Goal: Find specific page/section: Find specific page/section

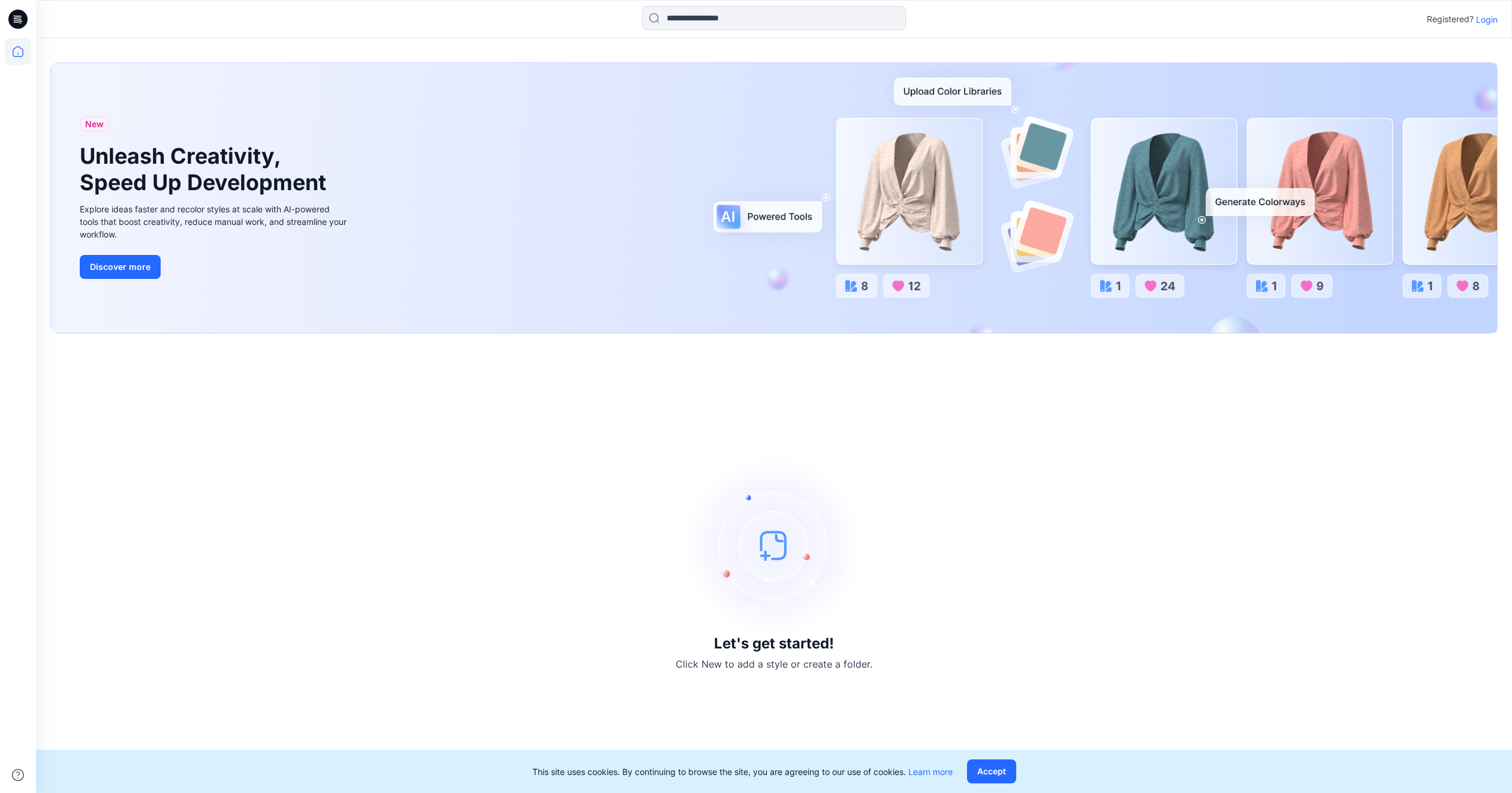
click at [1482, 18] on p "Login" at bounding box center [1486, 20] width 22 height 13
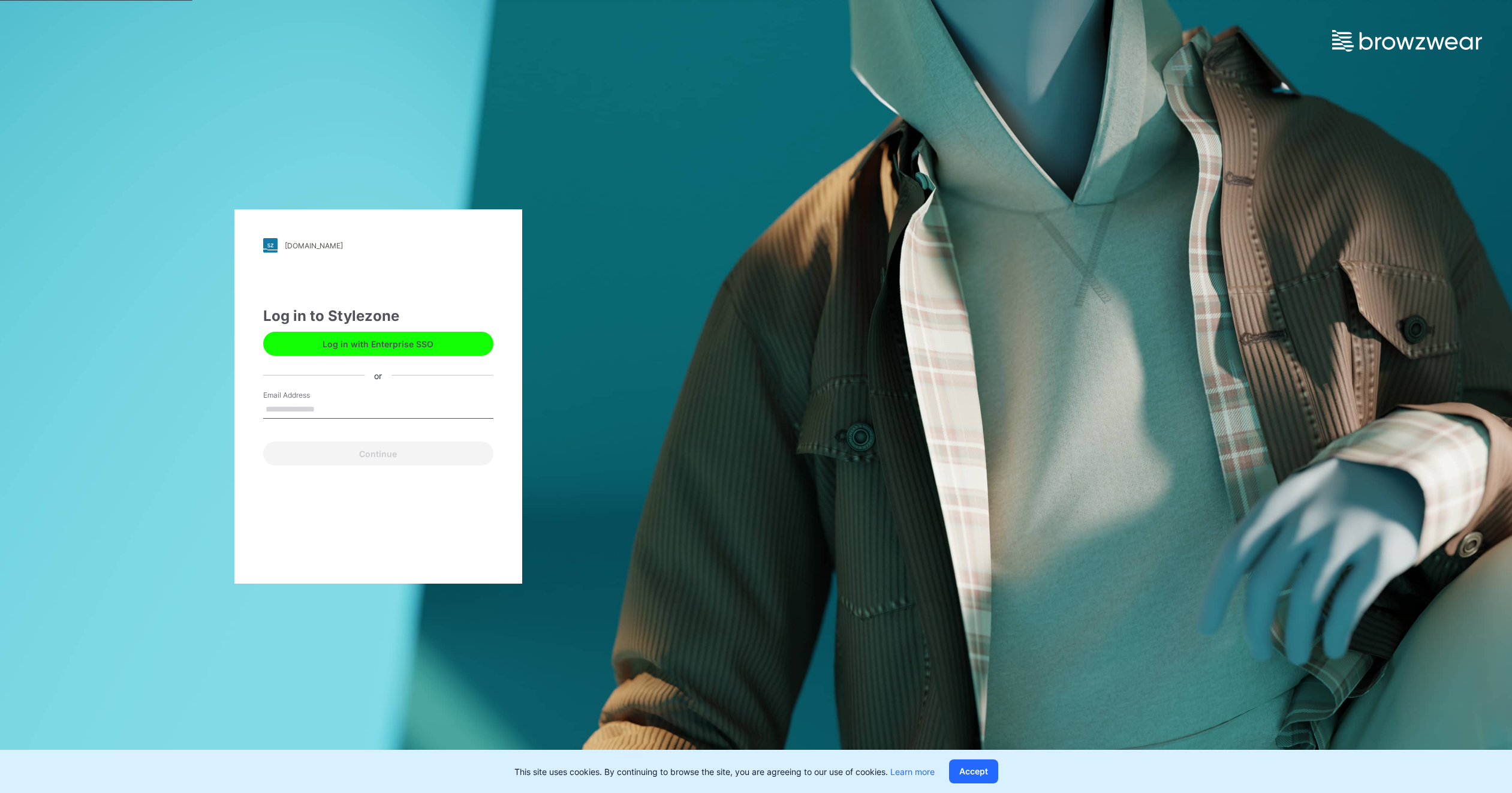
click at [359, 408] on input "Email Address" at bounding box center [379, 410] width 230 height 18
type input "**********"
click at [368, 453] on button "Continue" at bounding box center [379, 454] width 230 height 24
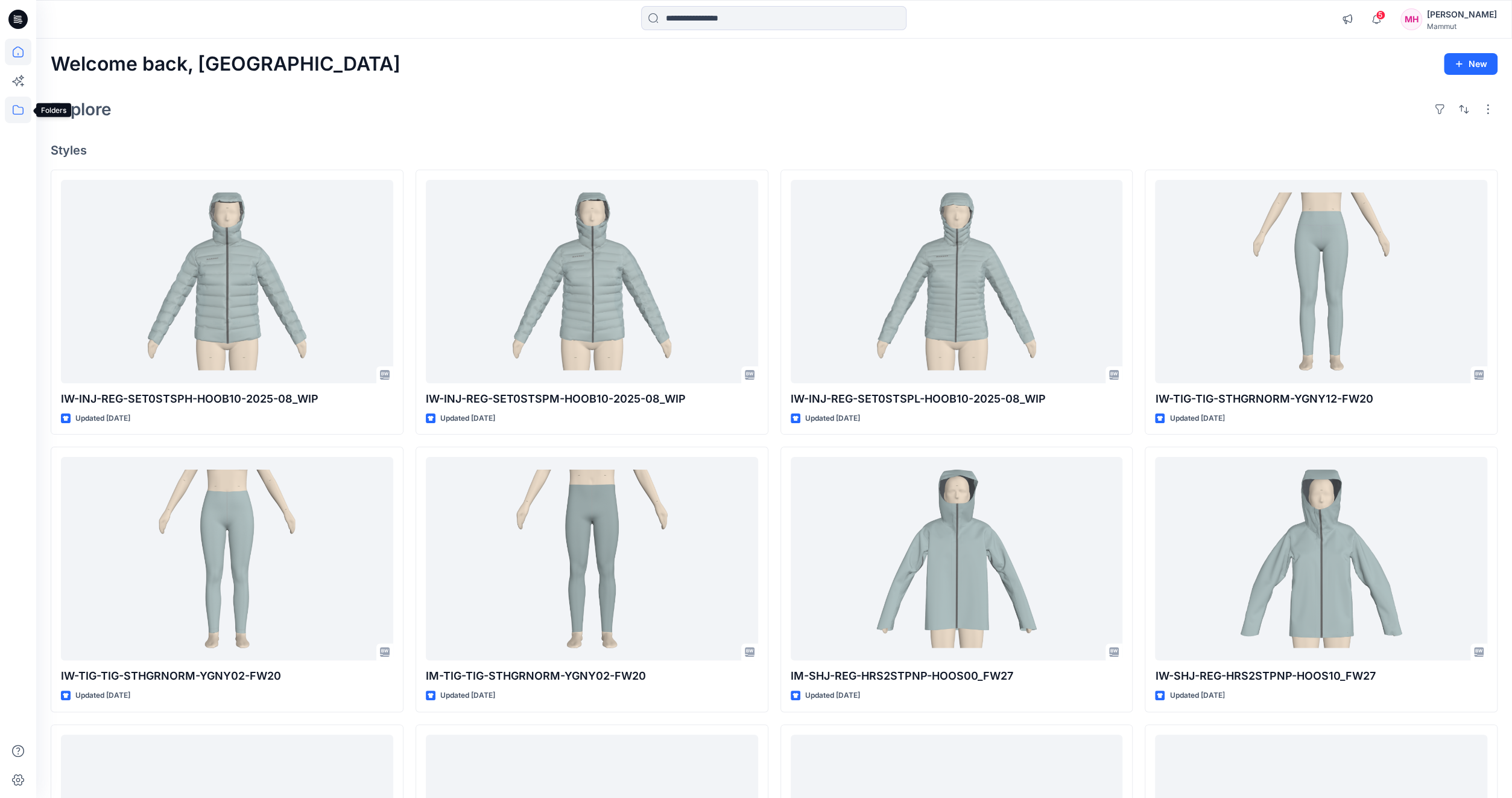
click at [18, 111] on icon at bounding box center [18, 109] width 27 height 27
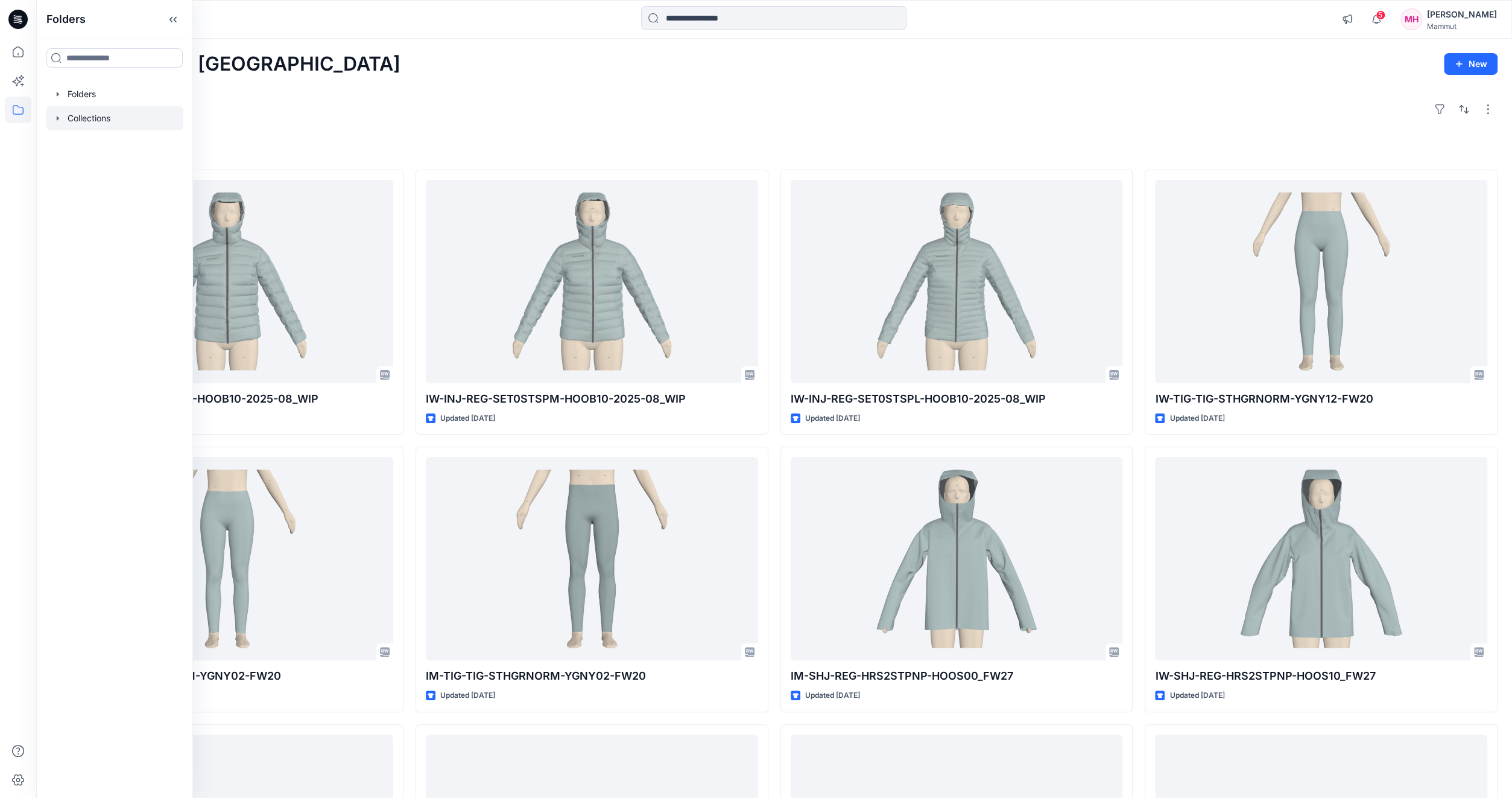
click at [75, 114] on div at bounding box center [114, 118] width 137 height 24
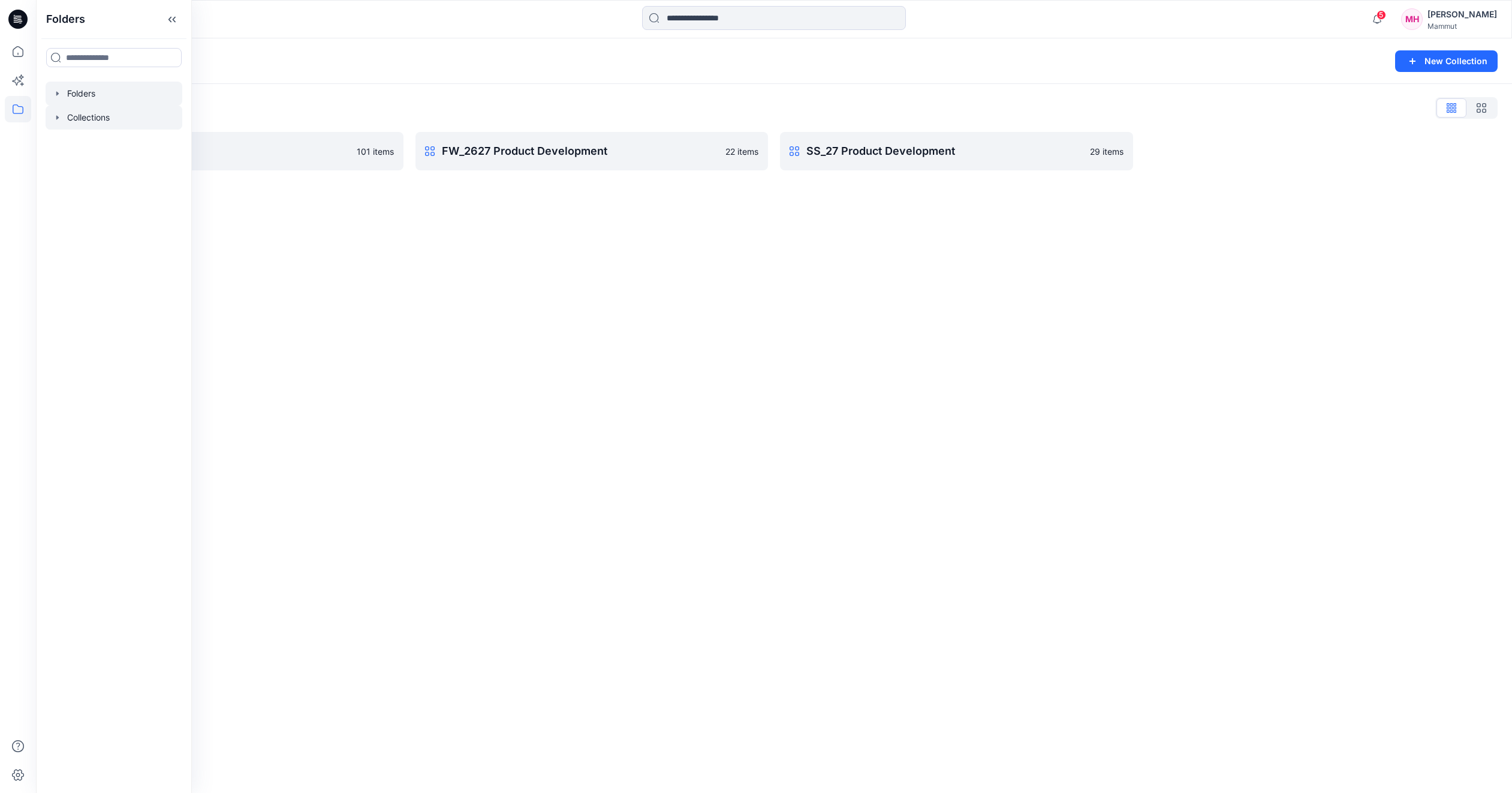
click at [113, 93] on div at bounding box center [113, 93] width 137 height 24
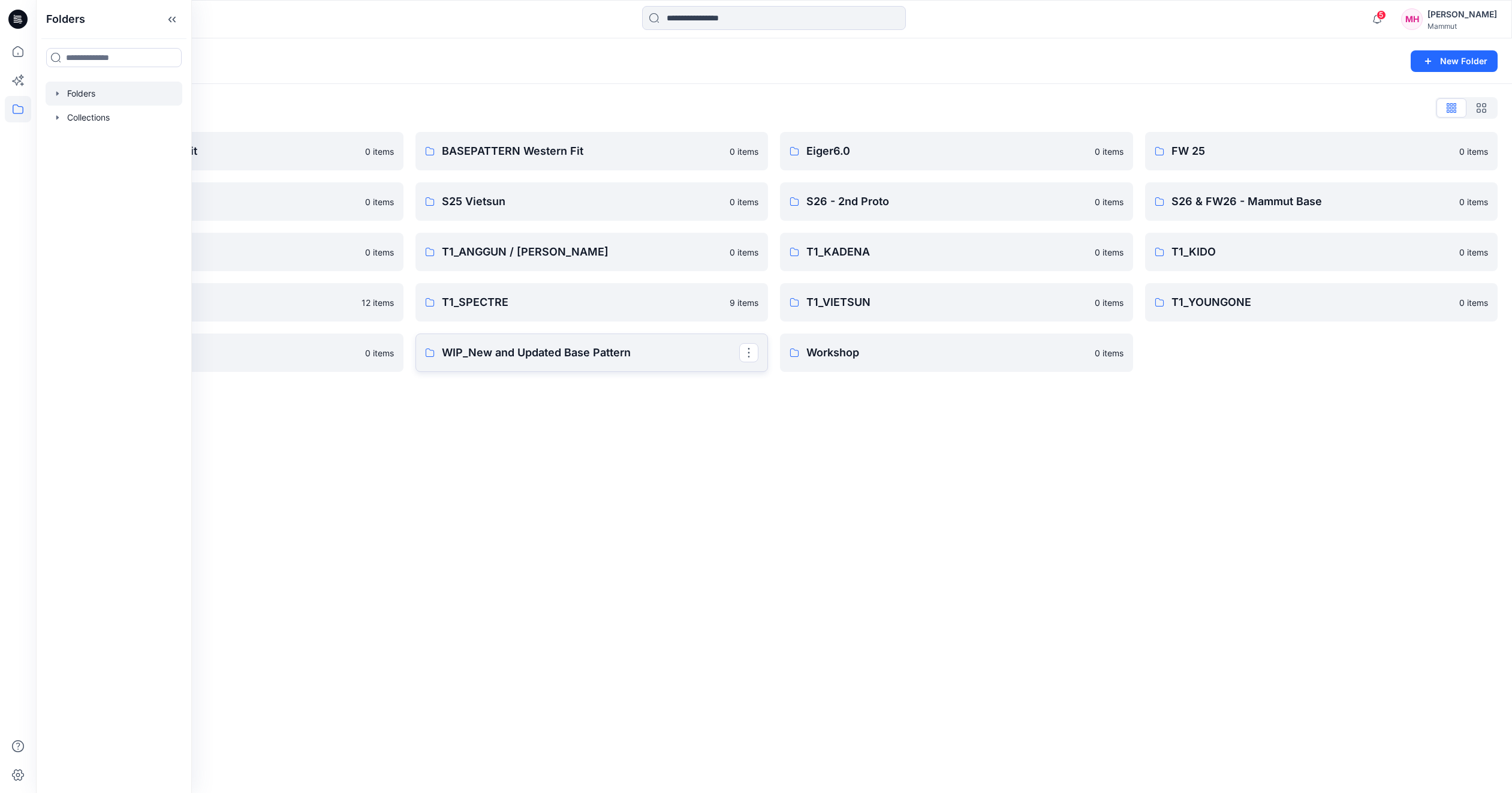
click at [504, 354] on p "WIP_New and Updated Base Pattern" at bounding box center [590, 352] width 298 height 17
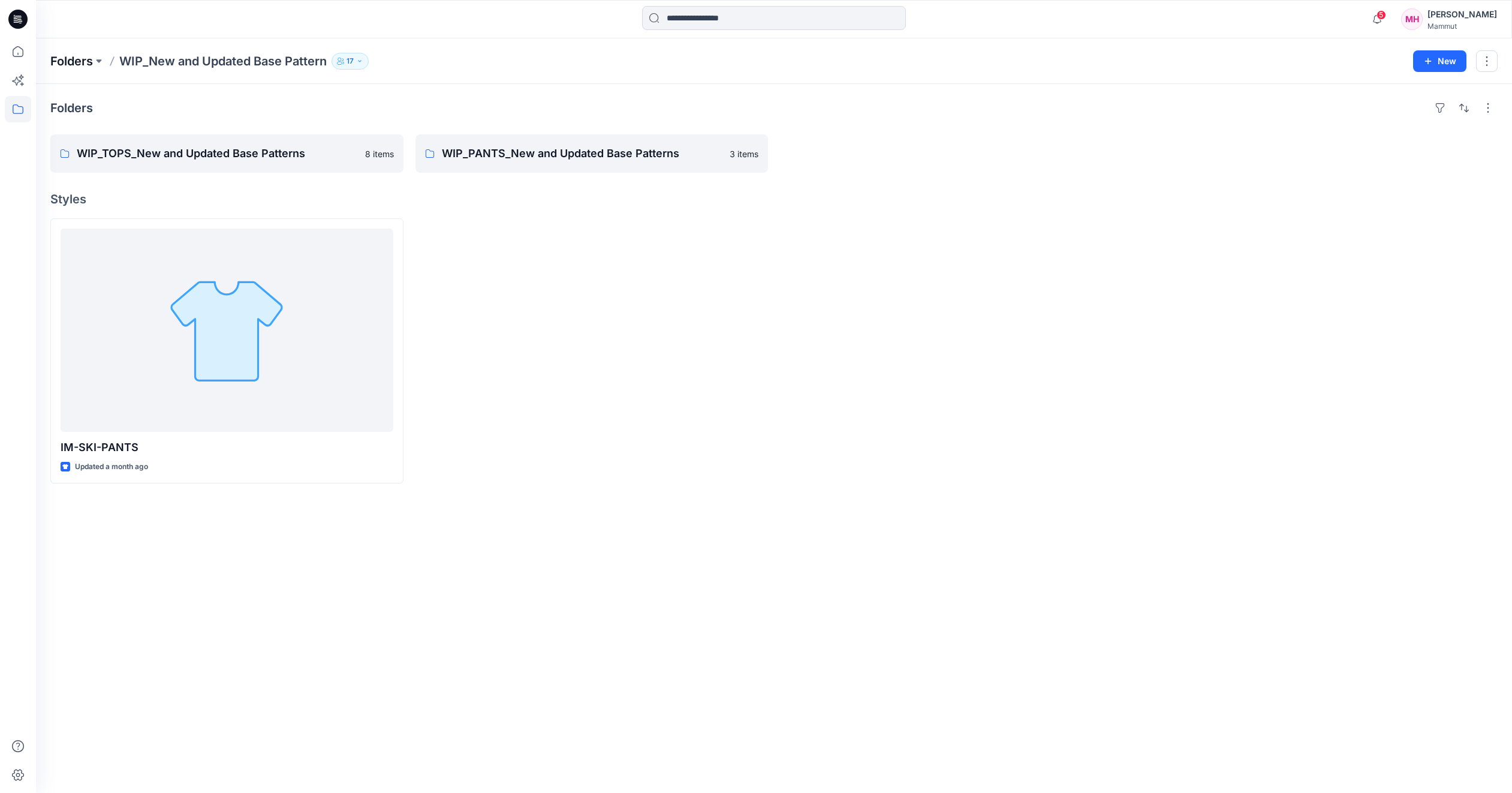
click at [67, 60] on p "Folders" at bounding box center [71, 61] width 42 height 17
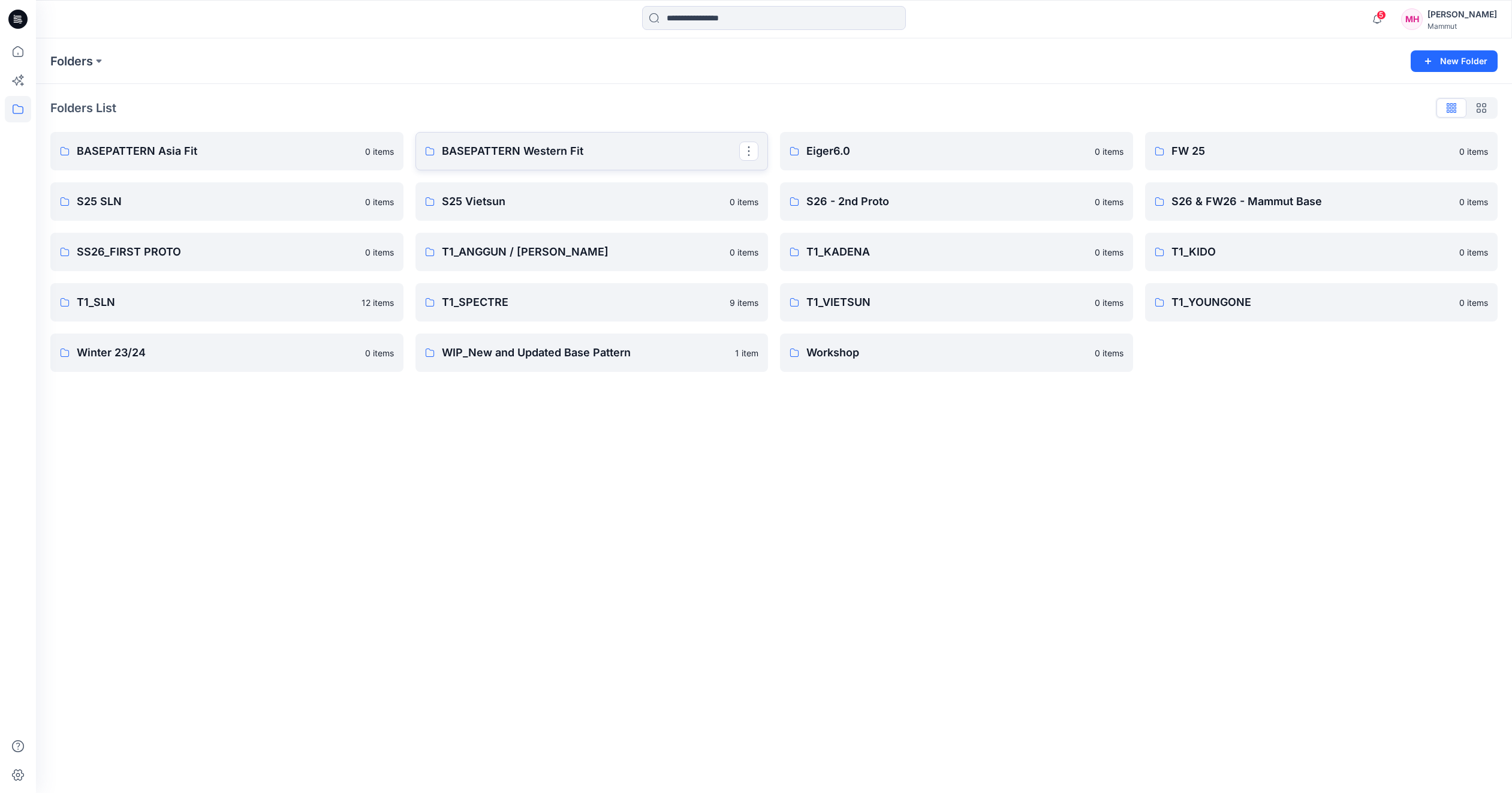
click at [546, 153] on p "BASEPATTERN Western Fit" at bounding box center [590, 151] width 298 height 17
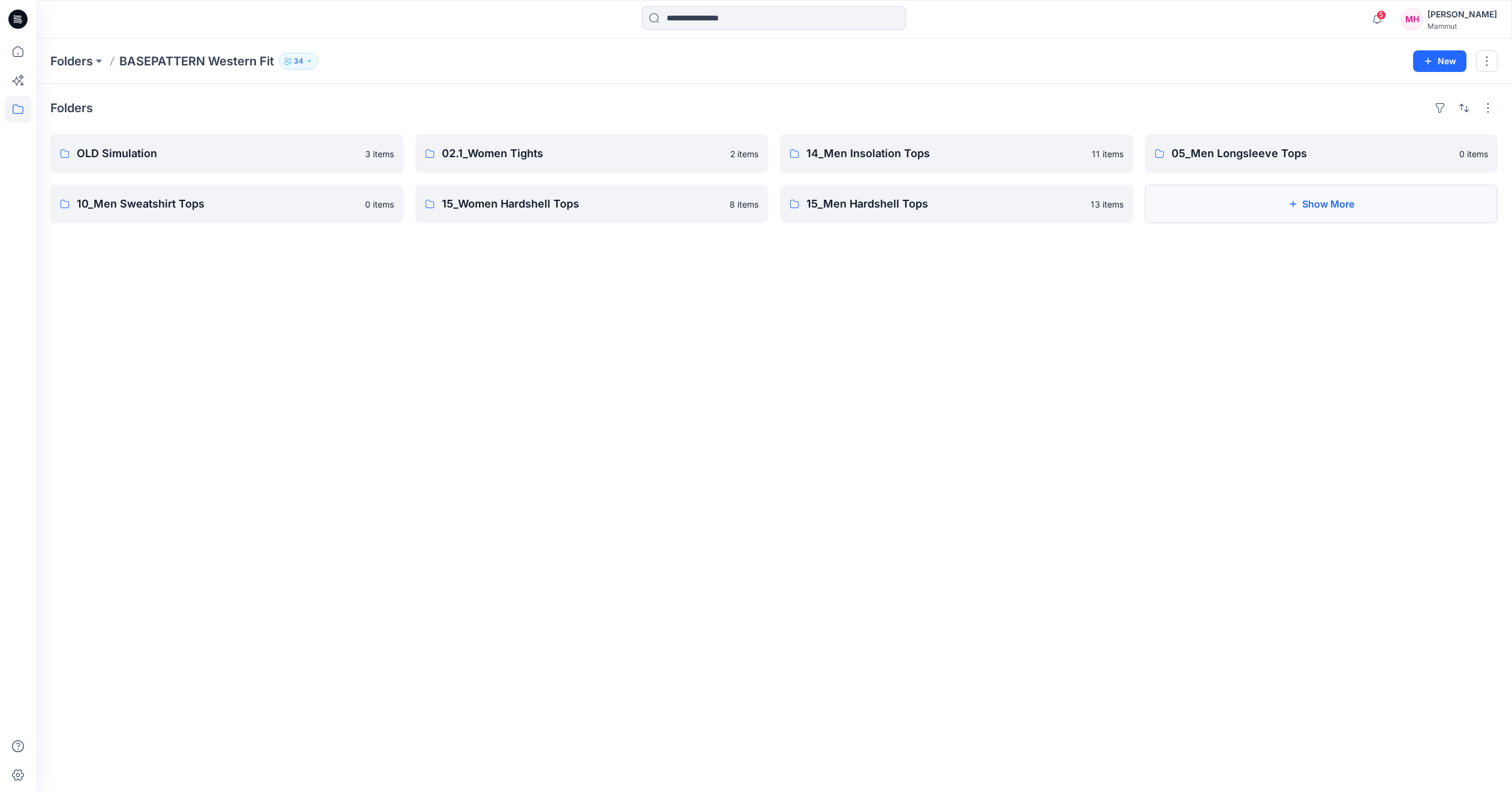
click at [1300, 217] on button "Show More" at bounding box center [1322, 204] width 353 height 38
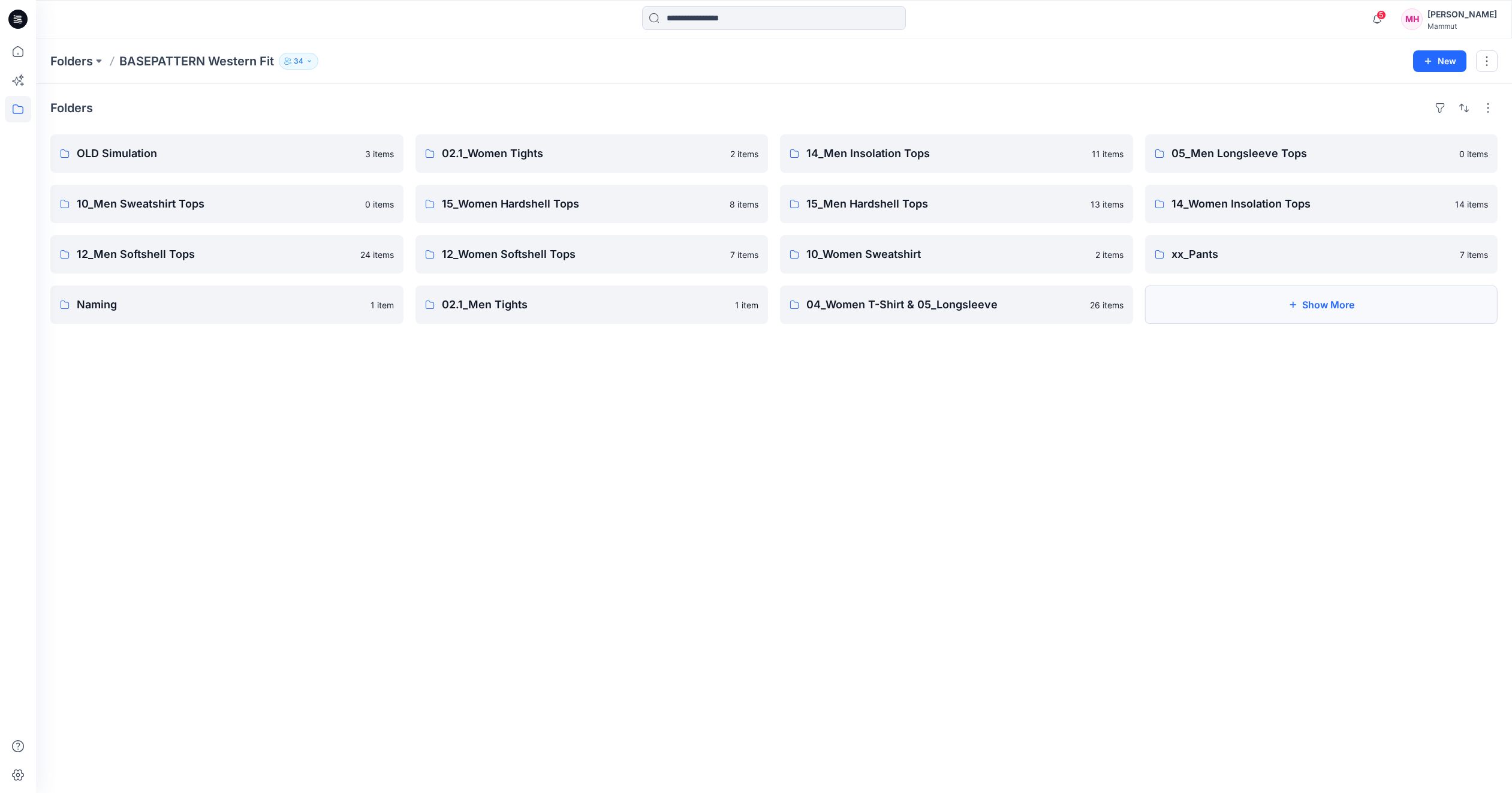
click at [1311, 309] on button "Show More" at bounding box center [1322, 304] width 353 height 38
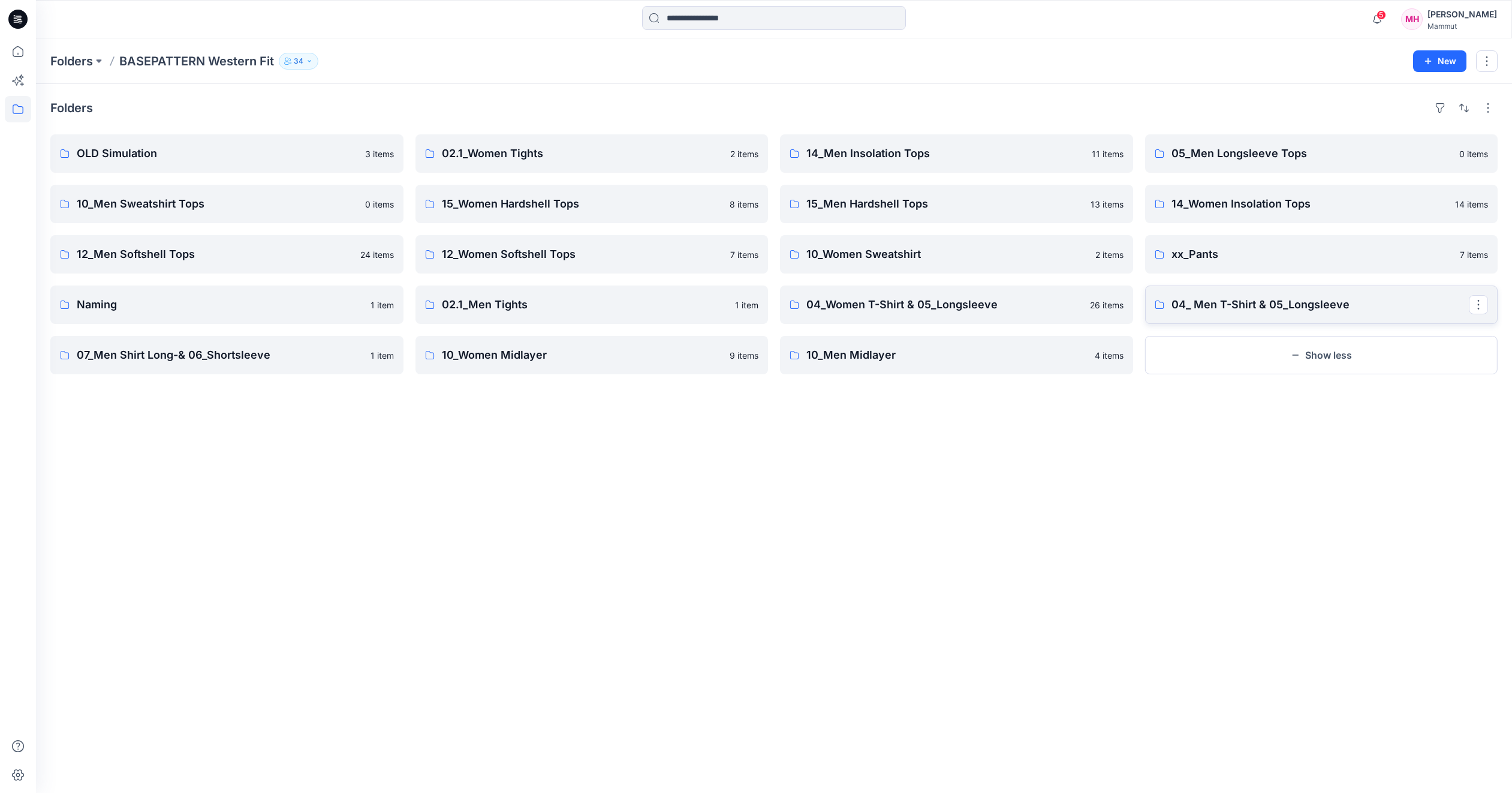
click at [1308, 309] on p "04_ Men T-Shirt & 05_Longsleeve" at bounding box center [1320, 304] width 298 height 17
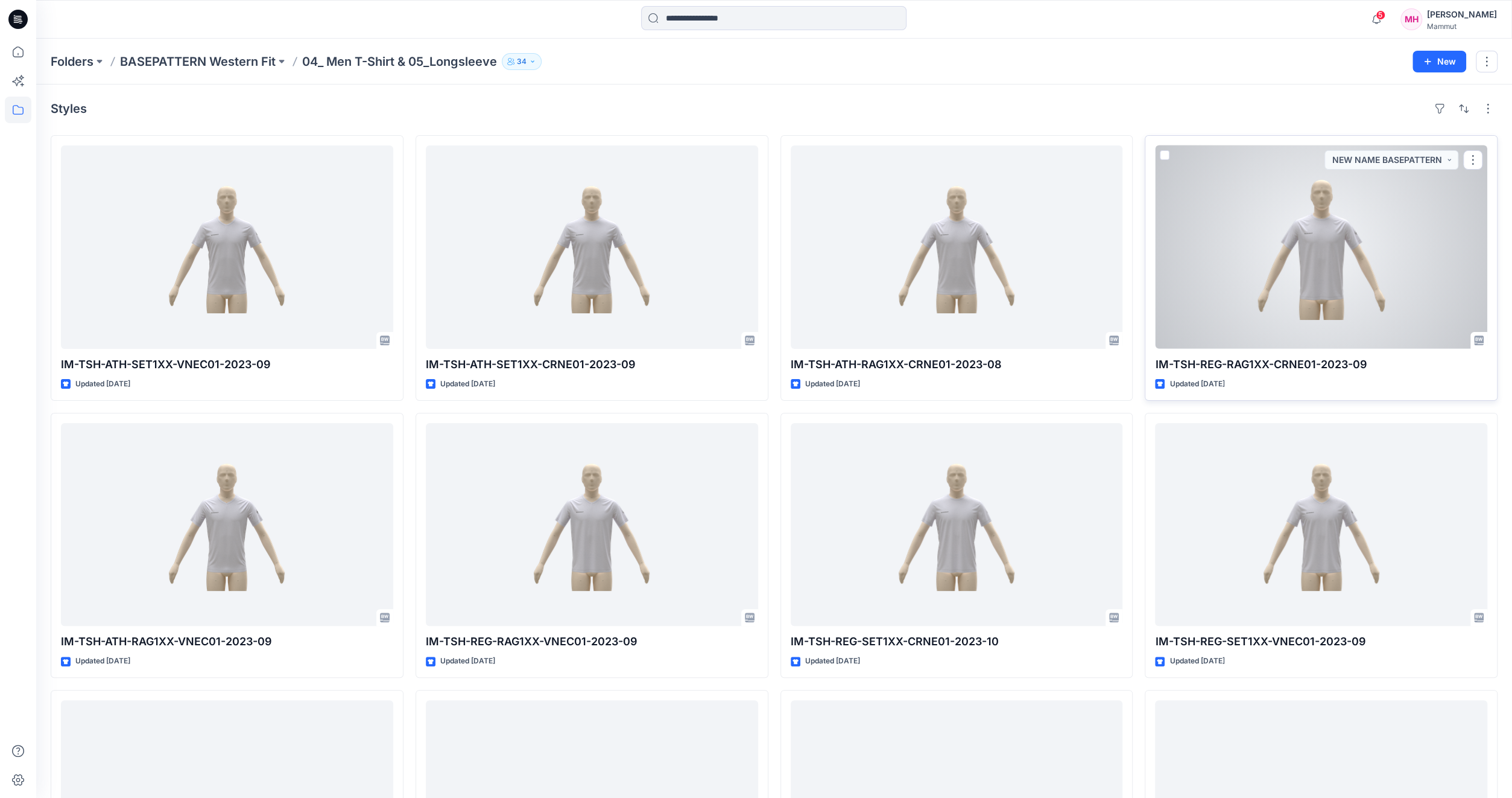
click at [1329, 243] on div at bounding box center [1322, 247] width 333 height 203
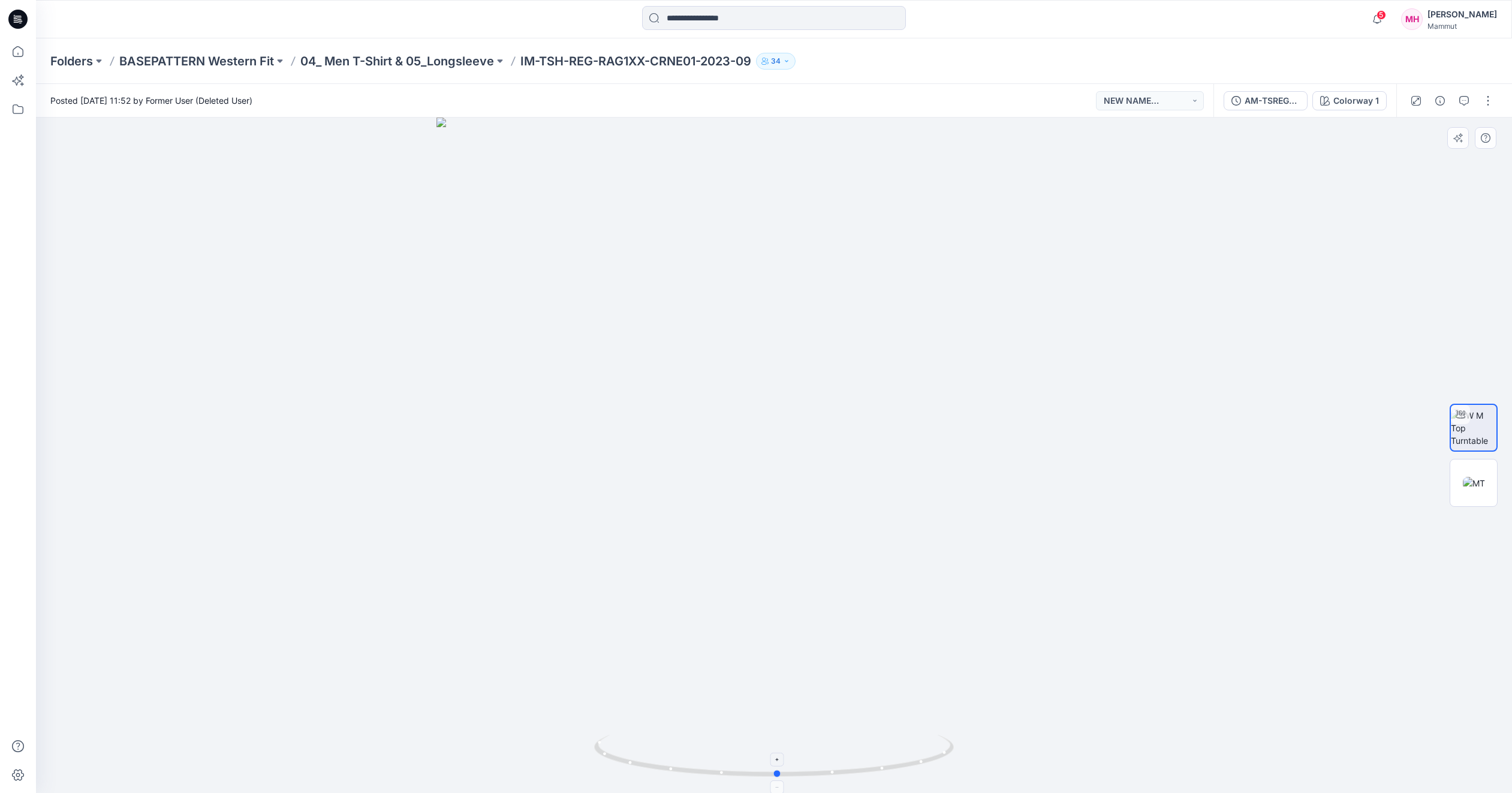
drag, startPoint x: 909, startPoint y: 767, endPoint x: 913, endPoint y: 761, distance: 7.2
click at [913, 761] on icon at bounding box center [776, 757] width 363 height 45
